Goal: Transaction & Acquisition: Purchase product/service

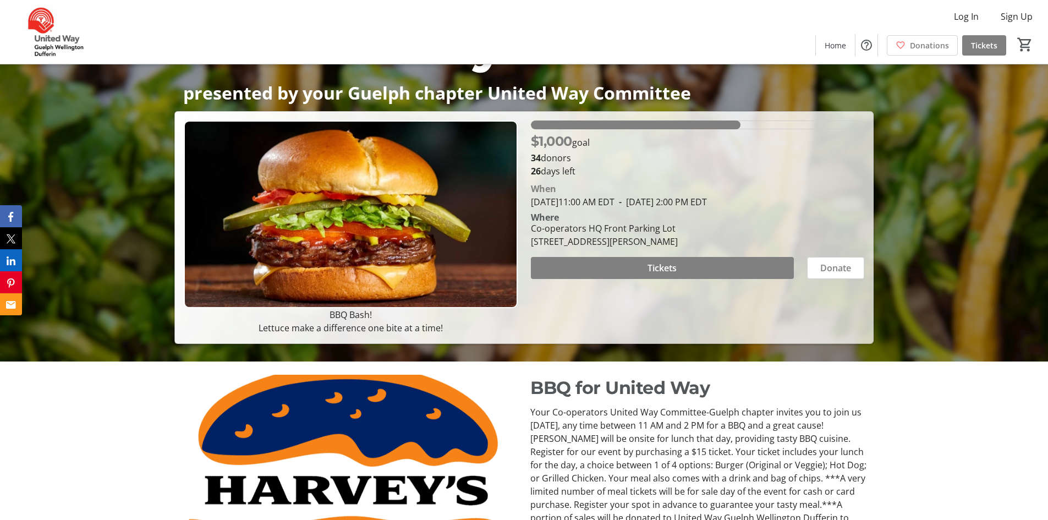
scroll to position [165, 0]
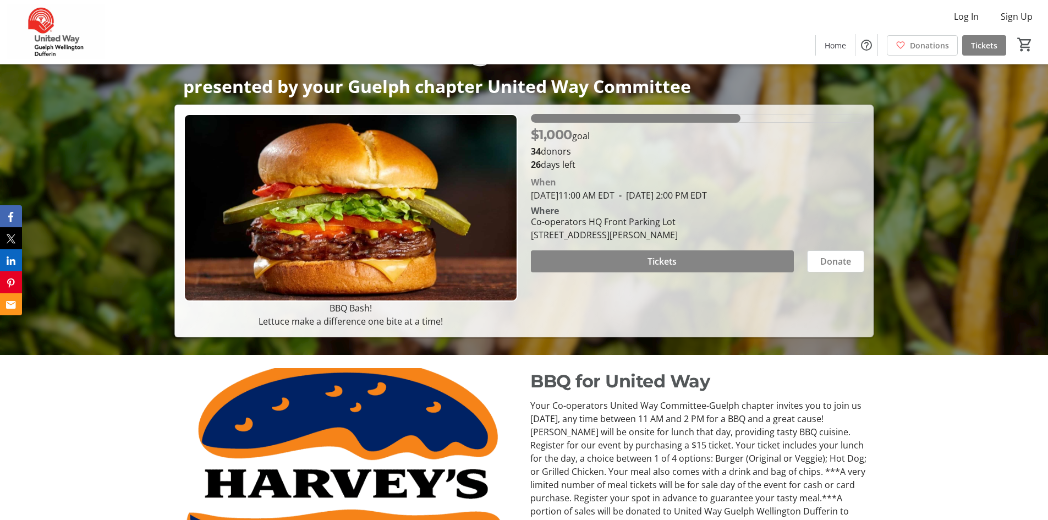
click at [593, 254] on span at bounding box center [662, 261] width 263 height 26
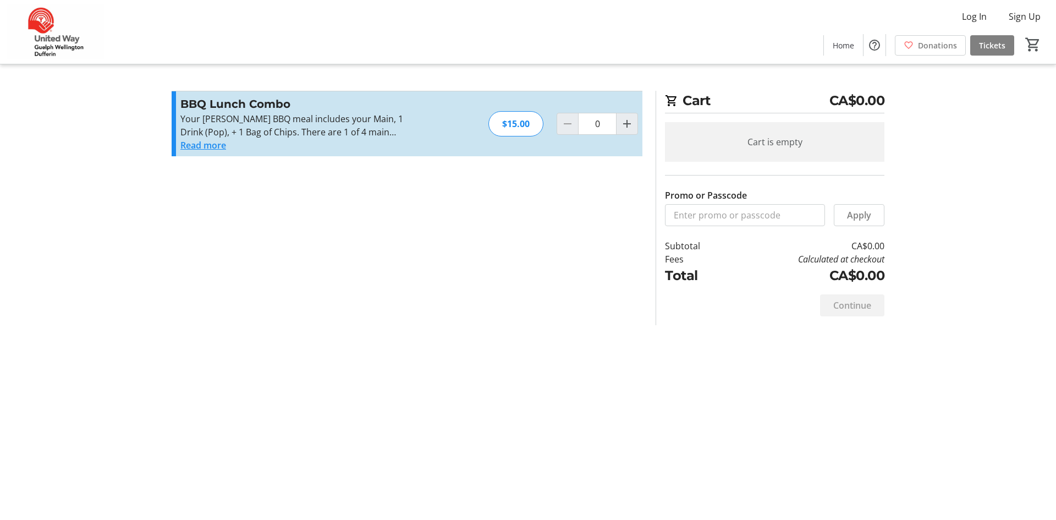
click at [221, 144] on button "Read more" at bounding box center [203, 145] width 46 height 13
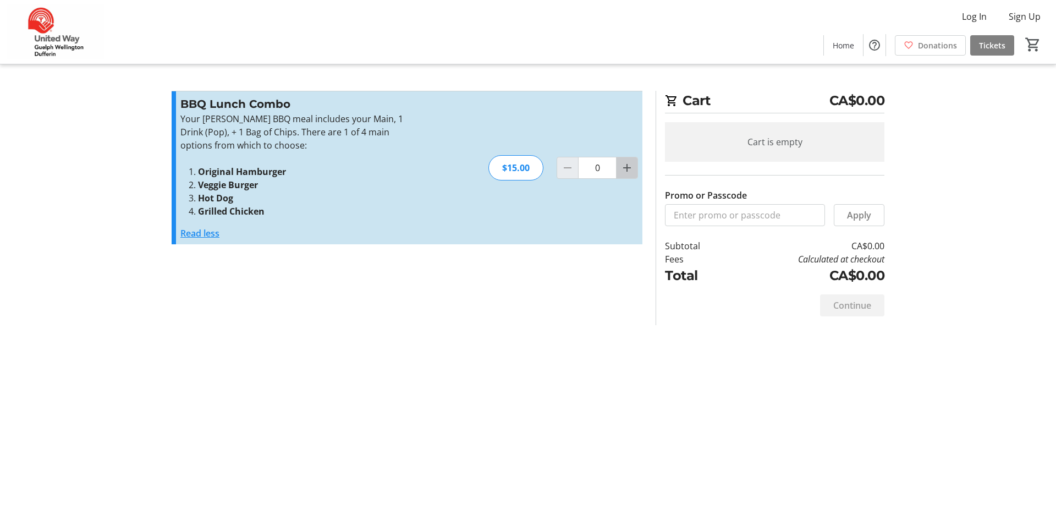
click at [624, 167] on mat-icon "Increment by one" at bounding box center [626, 167] width 13 height 13
type input "1"
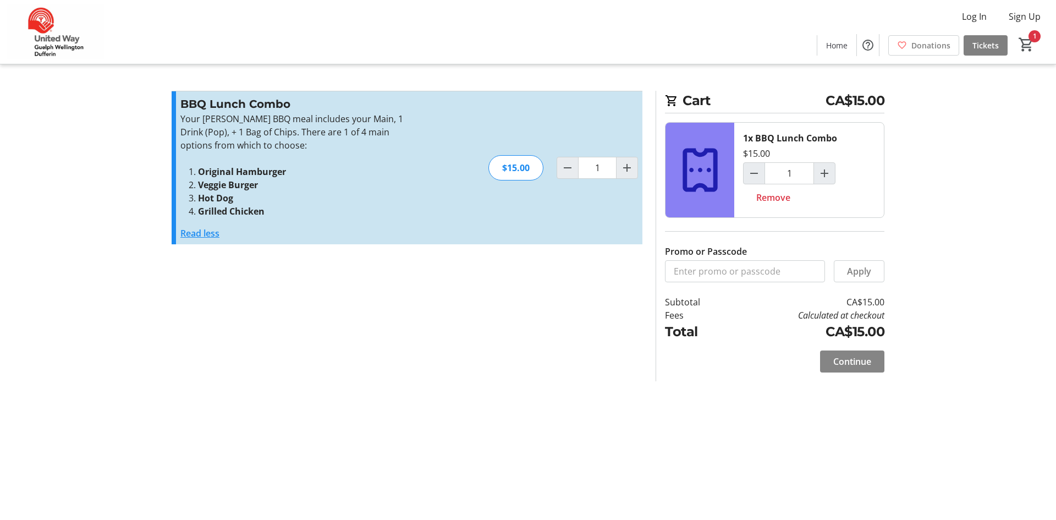
click at [847, 366] on span "Continue" at bounding box center [852, 361] width 38 height 13
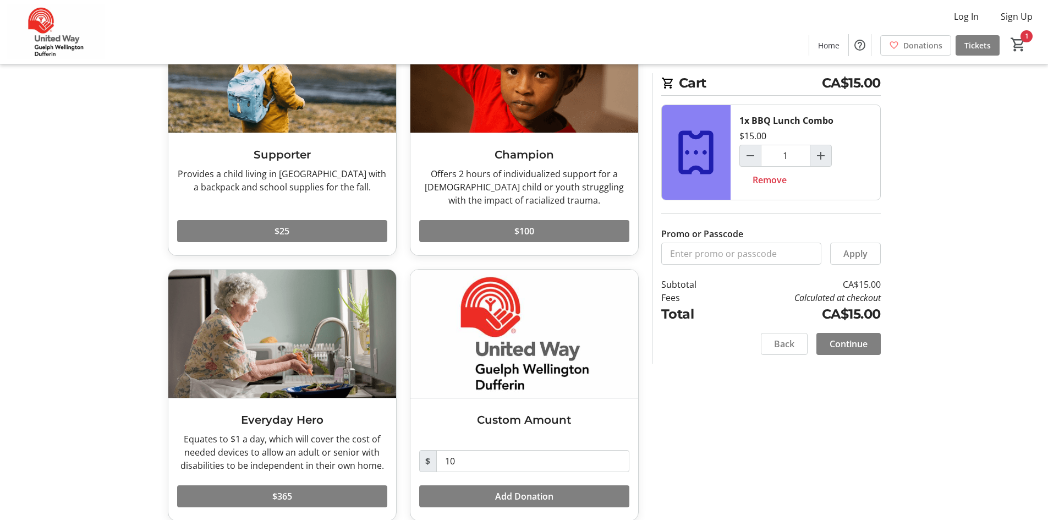
scroll to position [134, 0]
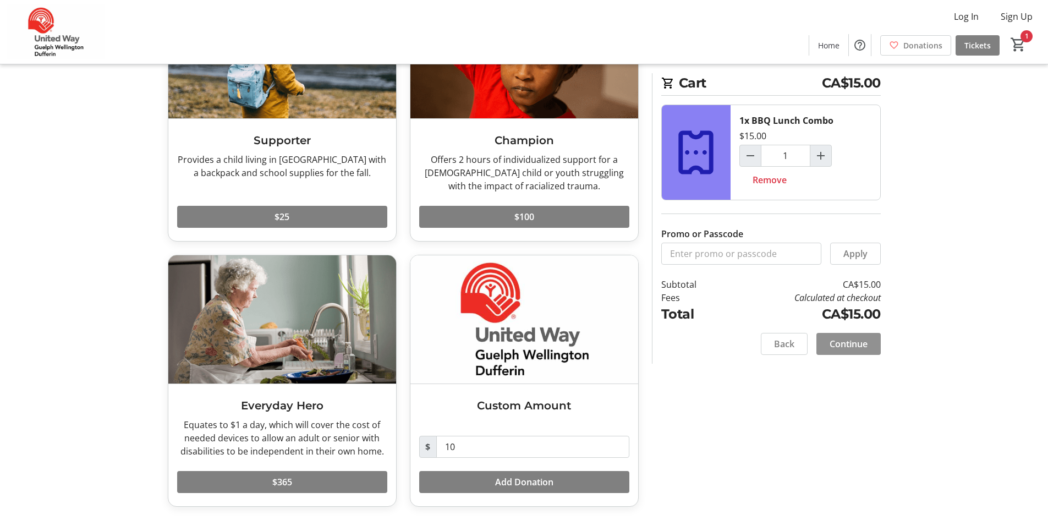
click at [860, 348] on span "Continue" at bounding box center [848, 343] width 38 height 13
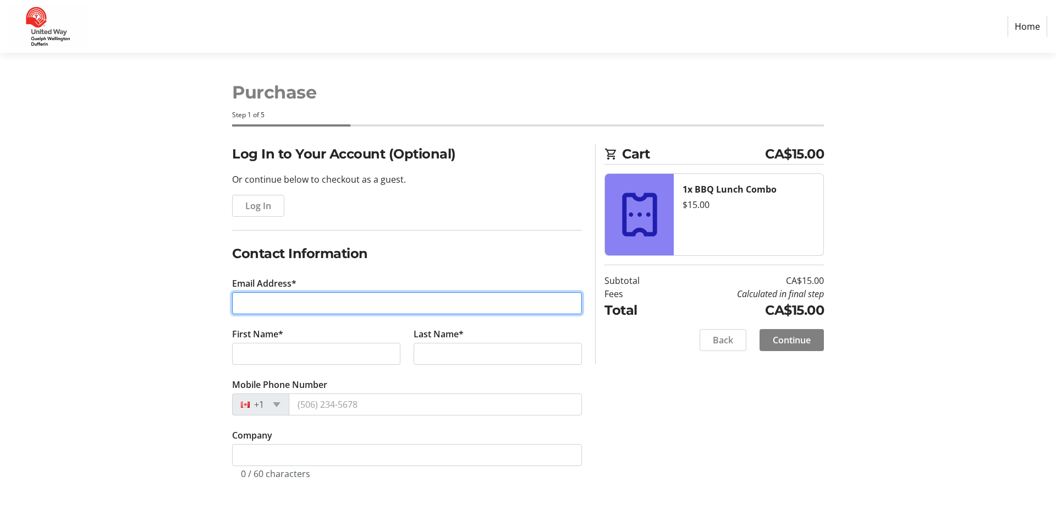
click at [392, 306] on input "Email Address*" at bounding box center [407, 303] width 350 height 22
paste input "a"
type input "[EMAIL_ADDRESS][DOMAIN_NAME]"
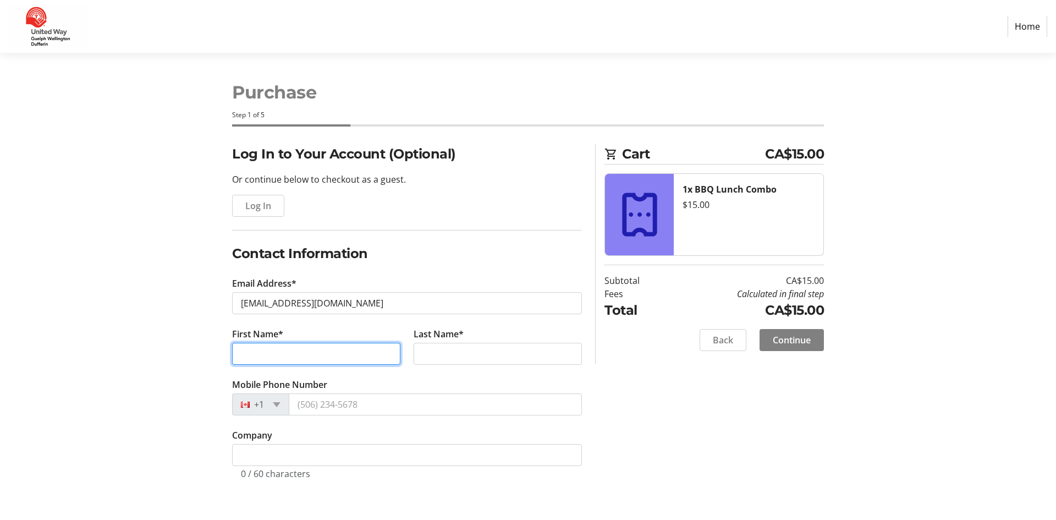
click at [380, 346] on input "First Name*" at bounding box center [316, 354] width 168 height 22
type input "Amina"
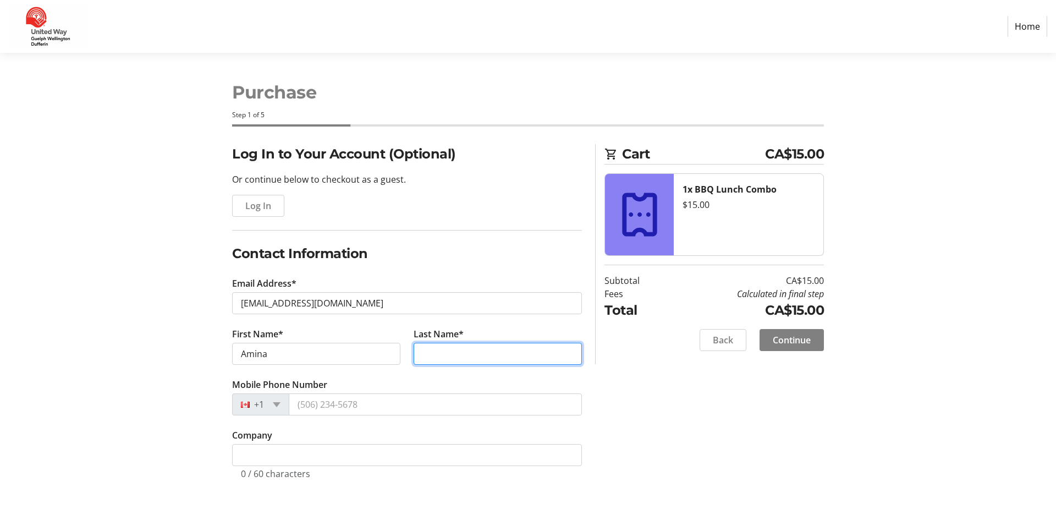
click at [549, 352] on input "Last Name*" at bounding box center [498, 354] width 168 height 22
type input "[PERSON_NAME]"
click at [647, 401] on div "Log In to Your Account (Optional) Or continue below to checkout as a guest. Log…" at bounding box center [528, 324] width 726 height 361
click at [695, 190] on strong "1x BBQ Lunch Combo" at bounding box center [729, 189] width 94 height 12
click at [773, 338] on span "Continue" at bounding box center [792, 339] width 38 height 13
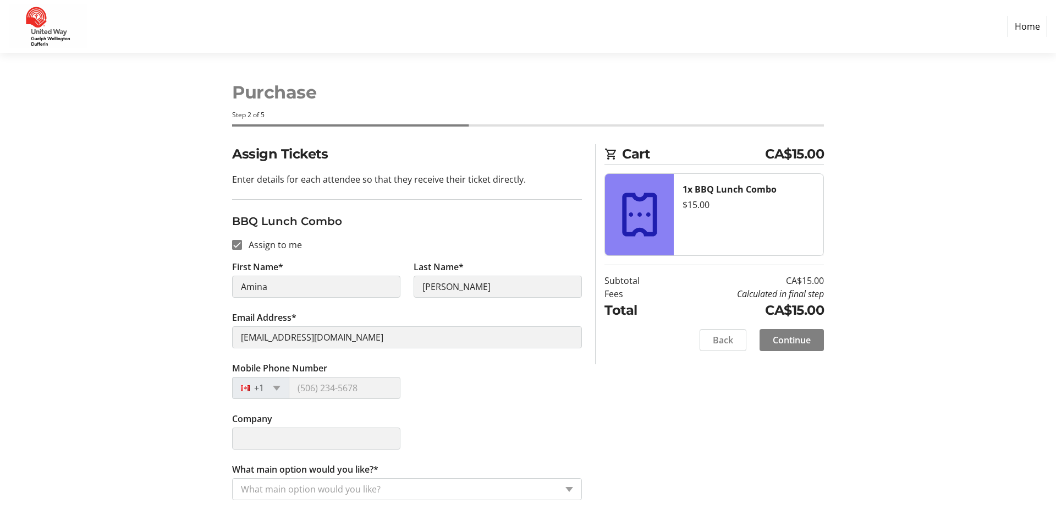
click at [562, 489] on div "What main option would you like?" at bounding box center [407, 489] width 350 height 22
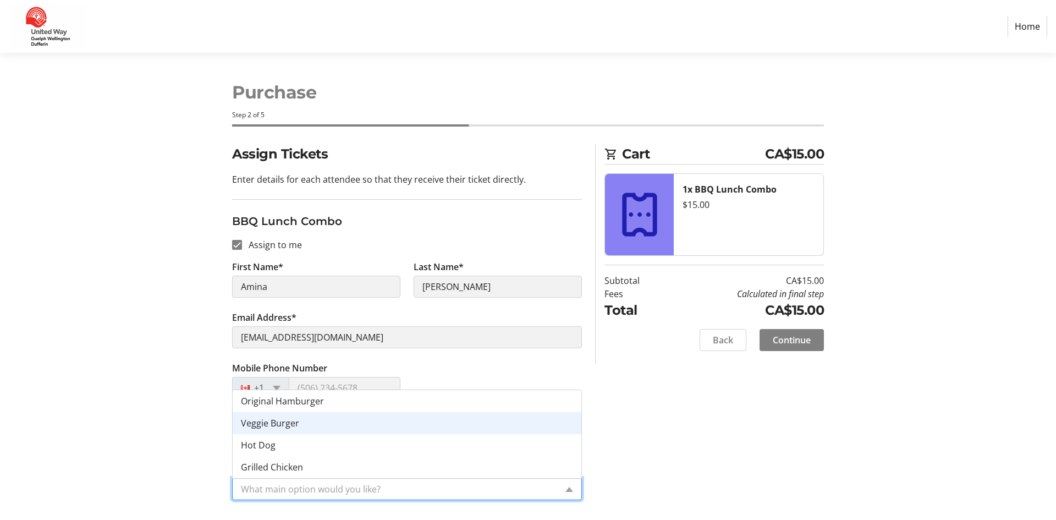
click at [306, 427] on div "Veggie Burger" at bounding box center [407, 423] width 349 height 22
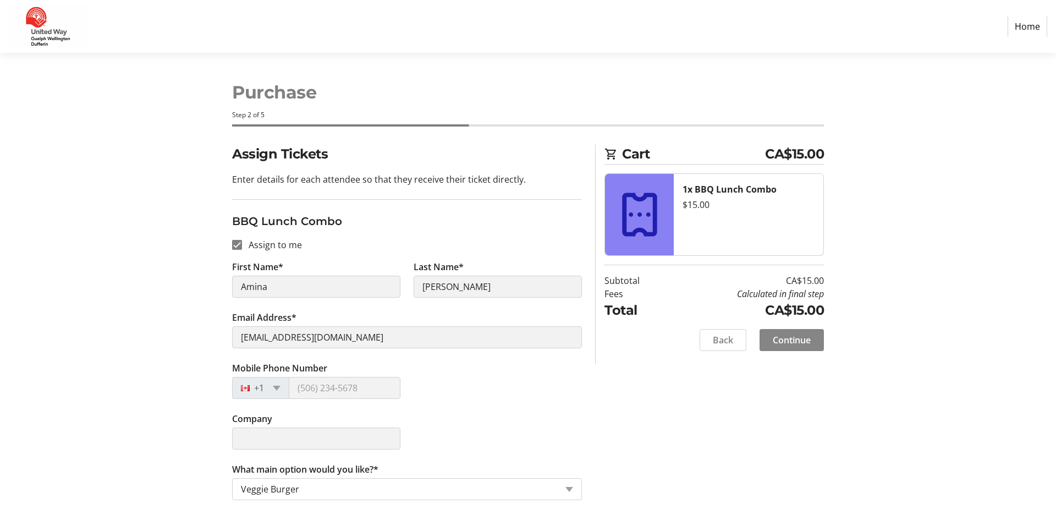
click at [780, 340] on span "Continue" at bounding box center [792, 339] width 38 height 13
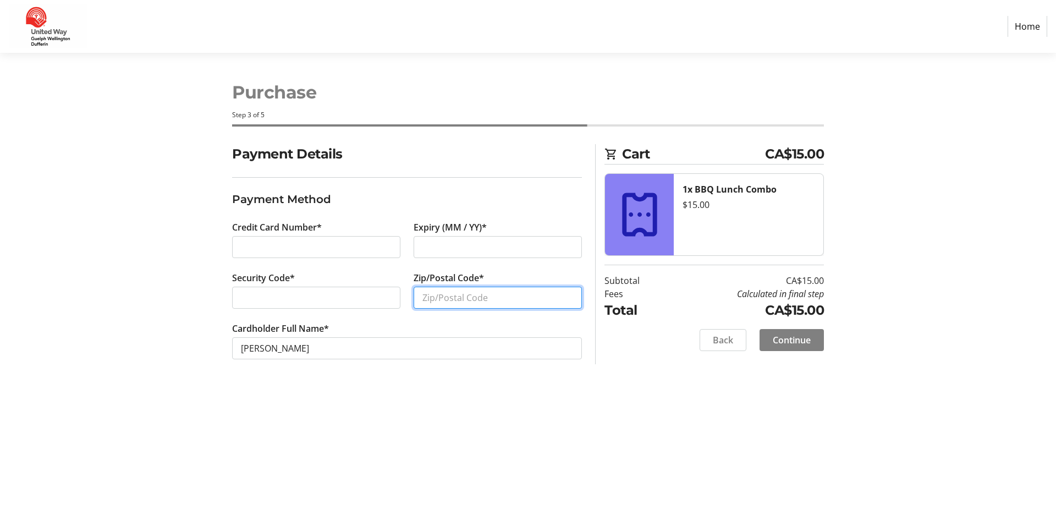
click at [427, 304] on input "Zip/Postal Code*" at bounding box center [498, 298] width 168 height 22
type input "L6V 3L4"
click at [790, 338] on span "Continue" at bounding box center [792, 339] width 38 height 13
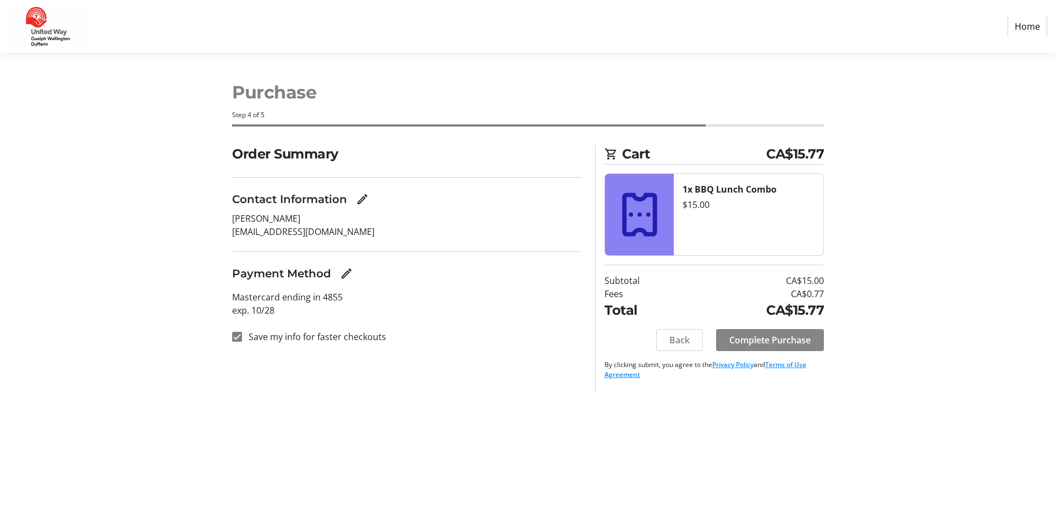
click at [732, 343] on span "Complete Purchase" at bounding box center [769, 339] width 81 height 13
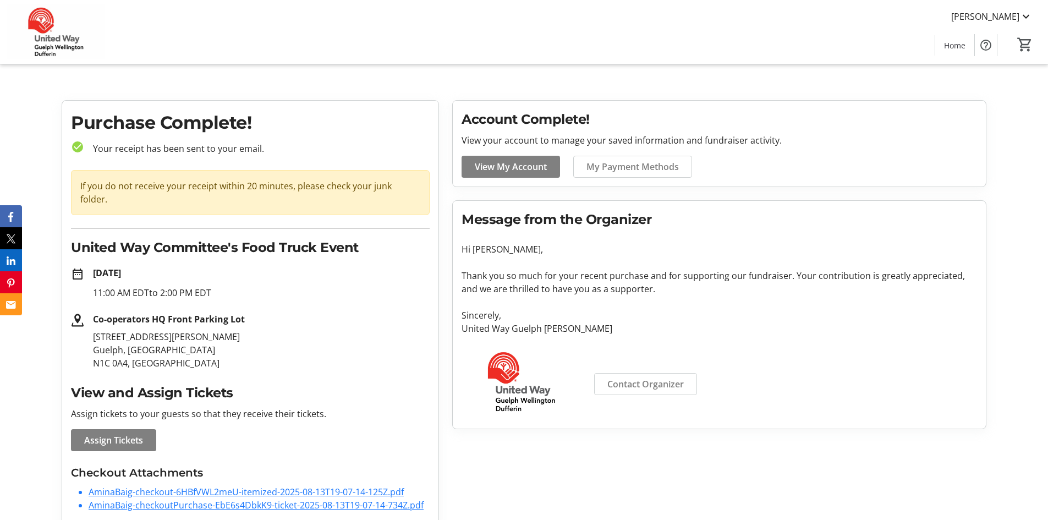
scroll to position [5, 0]
